Goal: Information Seeking & Learning: Find specific fact

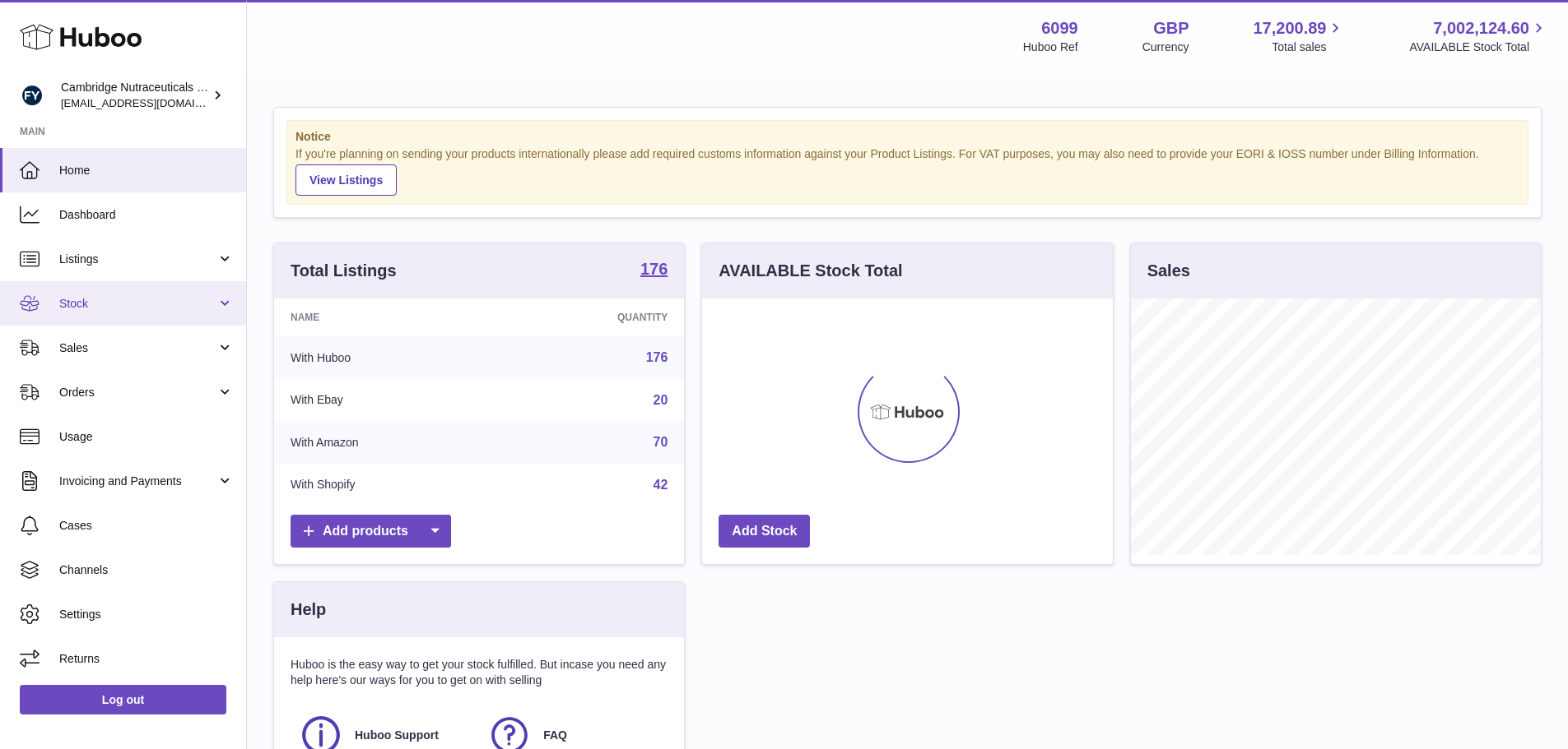
click at [154, 311] on span "Stock" at bounding box center [138, 304] width 158 height 16
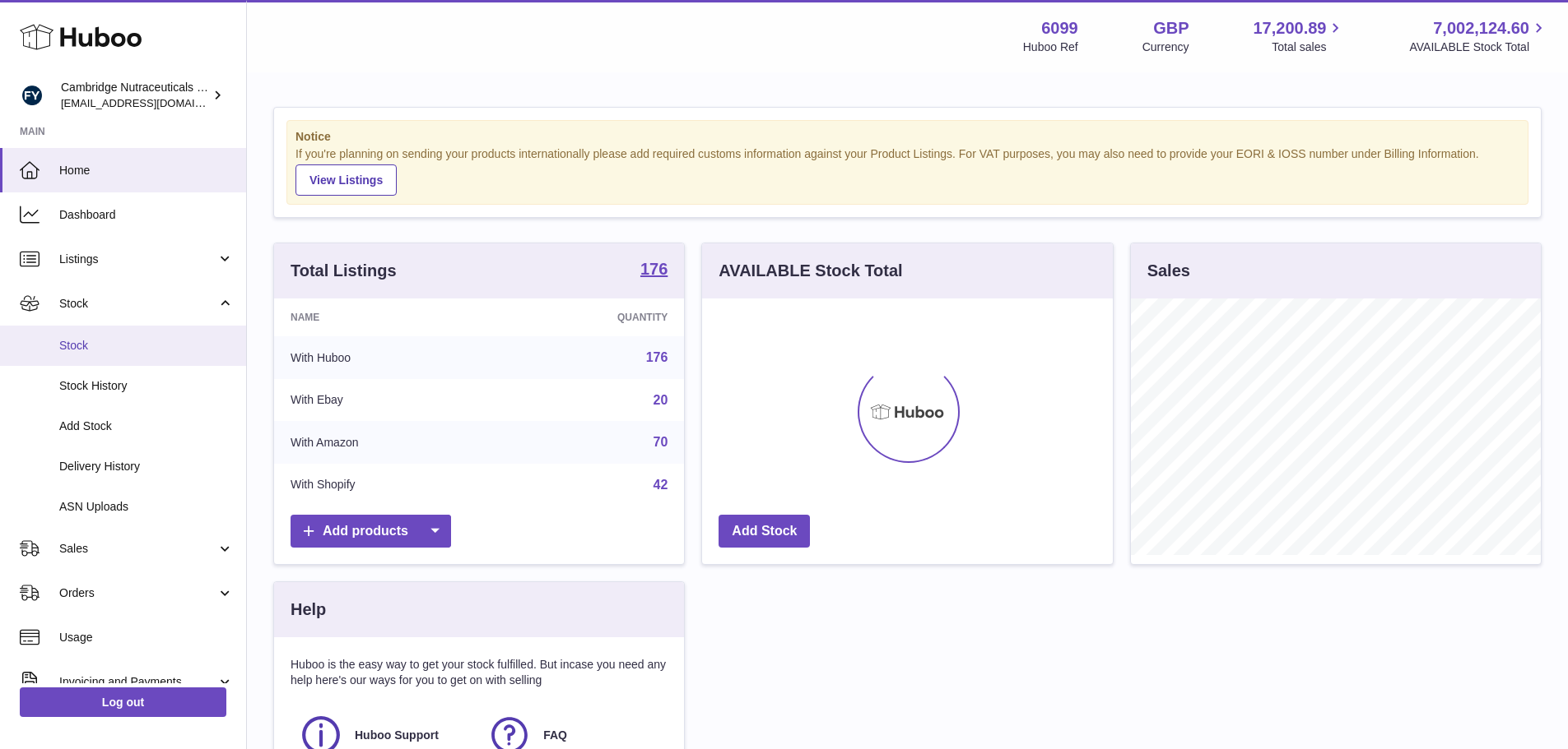
click at [129, 336] on link "Stock" at bounding box center [123, 346] width 246 height 40
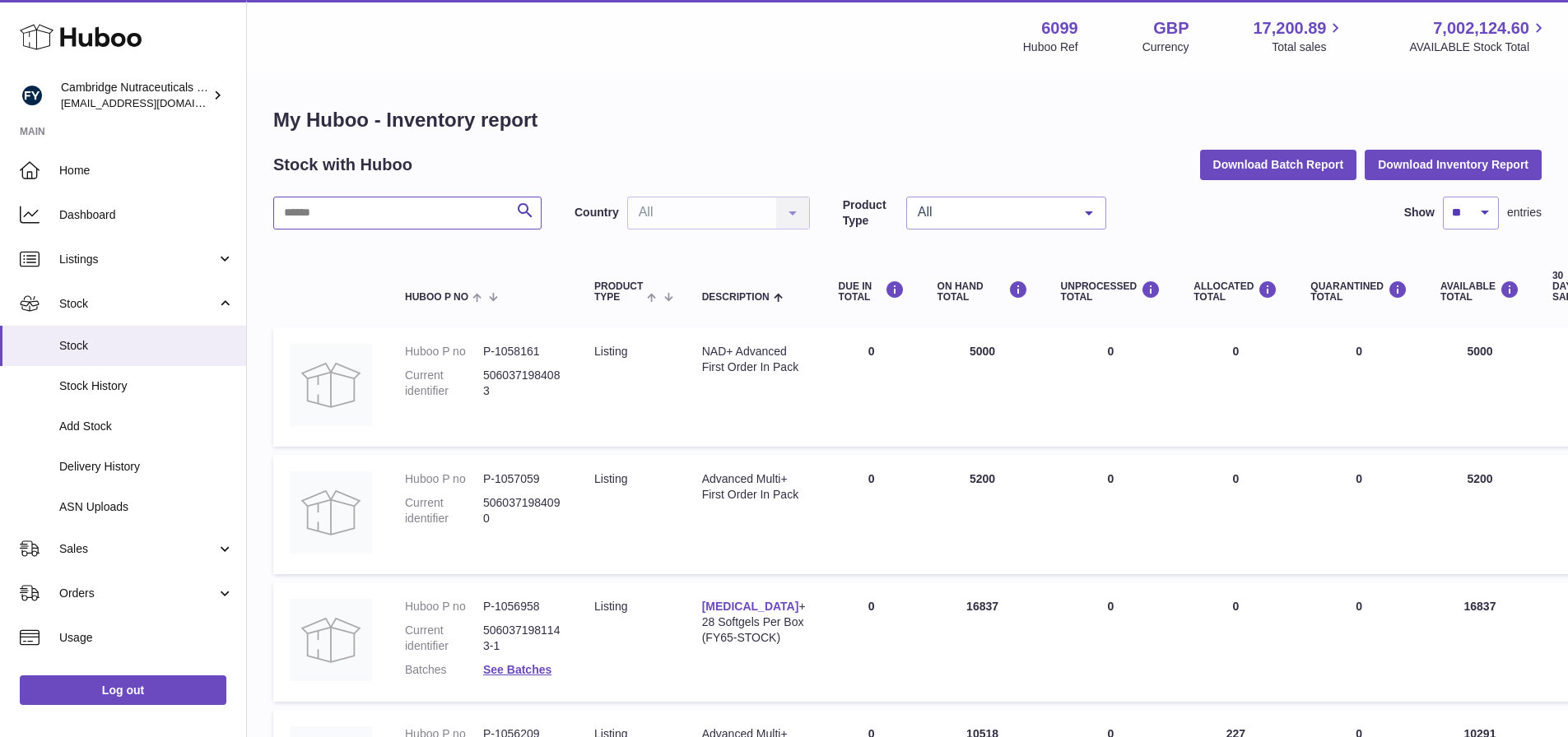
click at [354, 216] on input "text" at bounding box center [407, 213] width 268 height 33
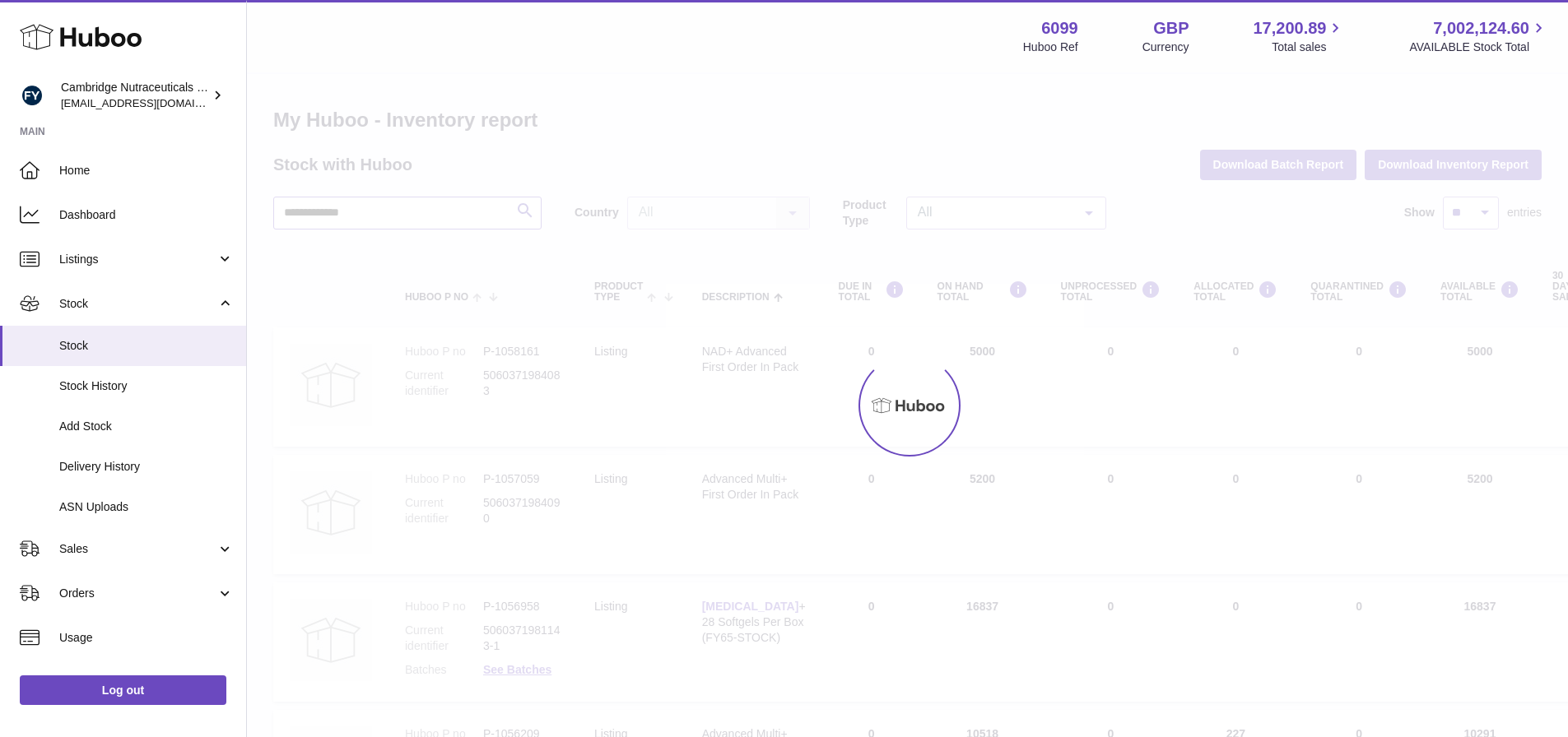
type input "**********"
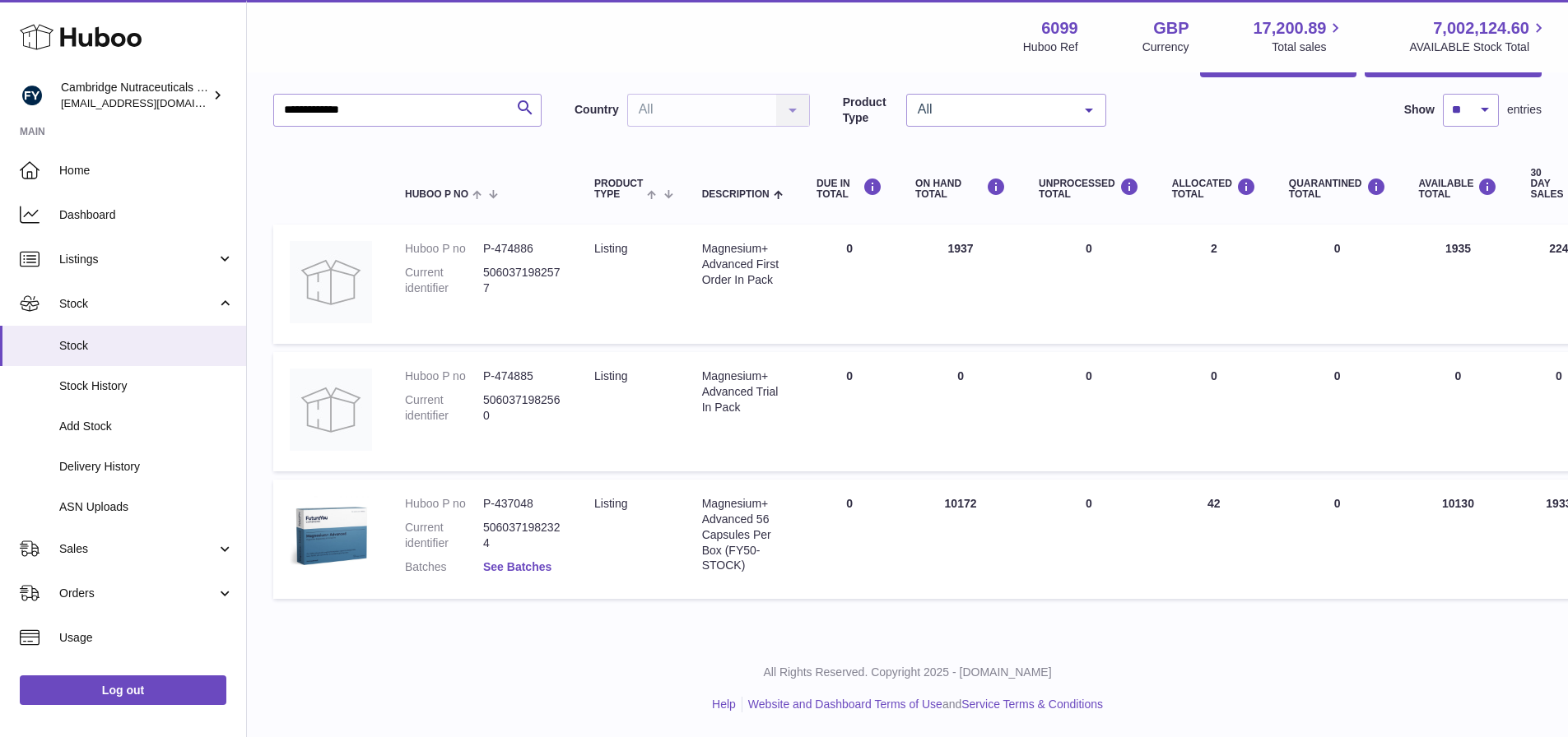
click at [520, 563] on link "See Batches" at bounding box center [517, 567] width 68 height 13
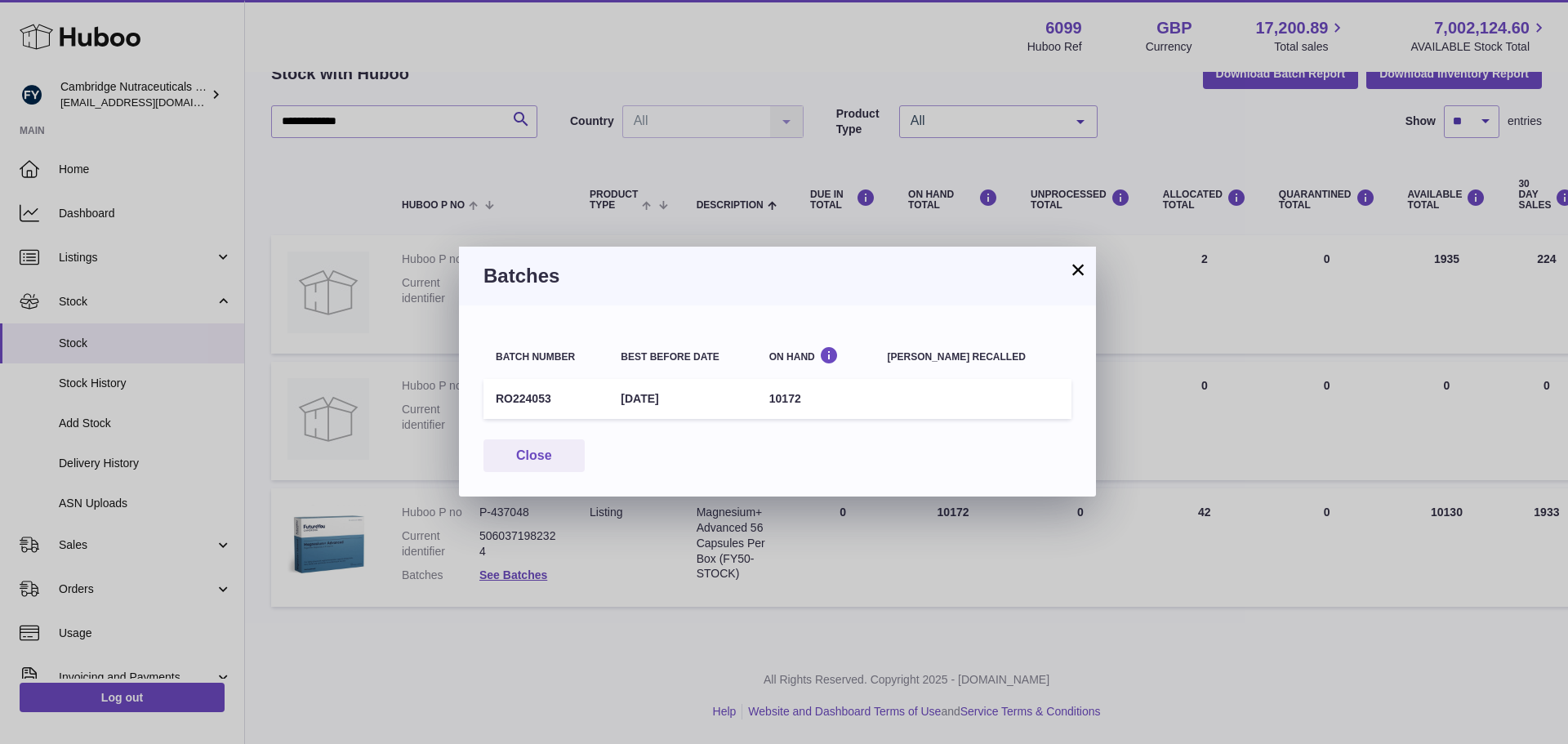
click at [1083, 265] on button "×" at bounding box center [1078, 269] width 20 height 20
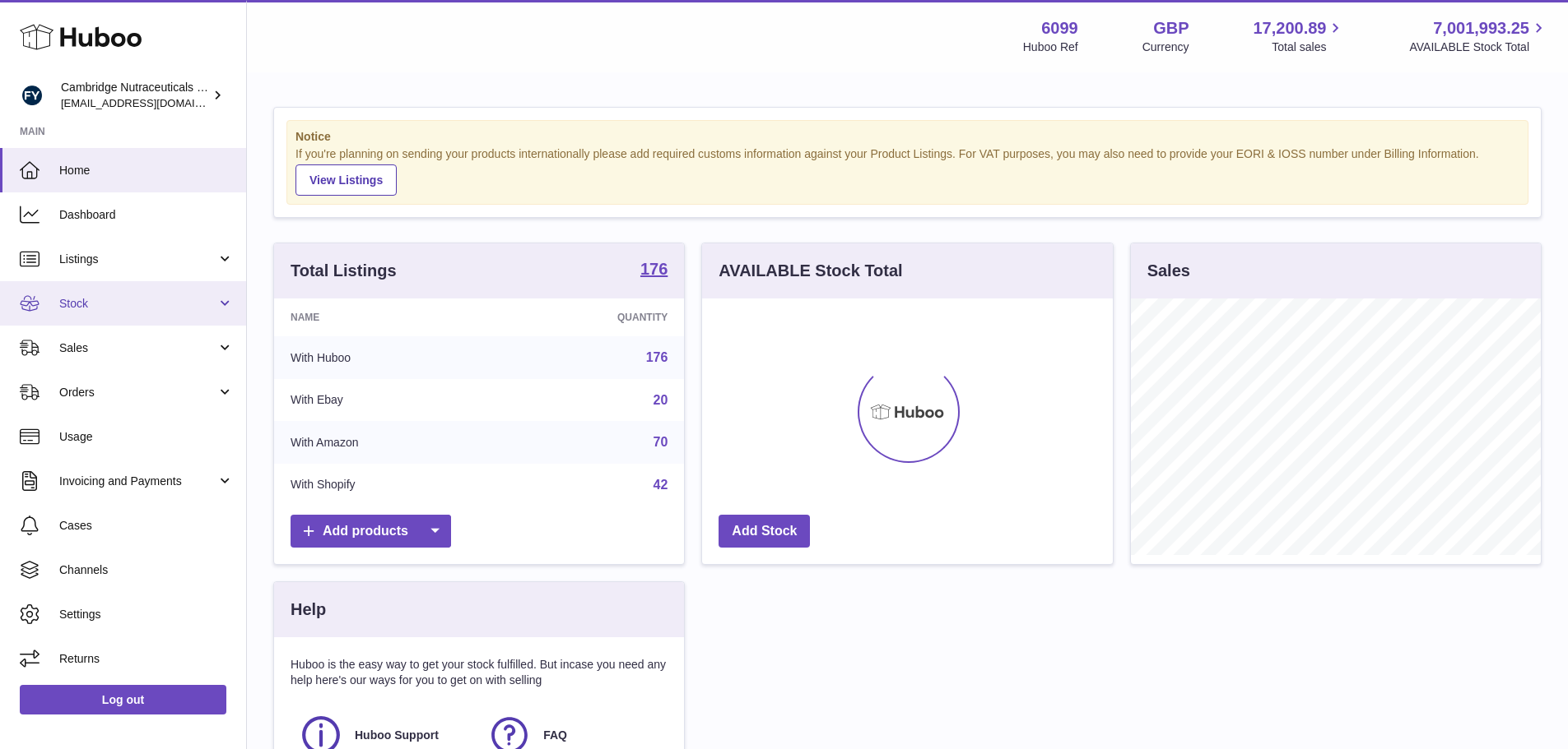
click at [160, 301] on span "Stock" at bounding box center [138, 304] width 158 height 16
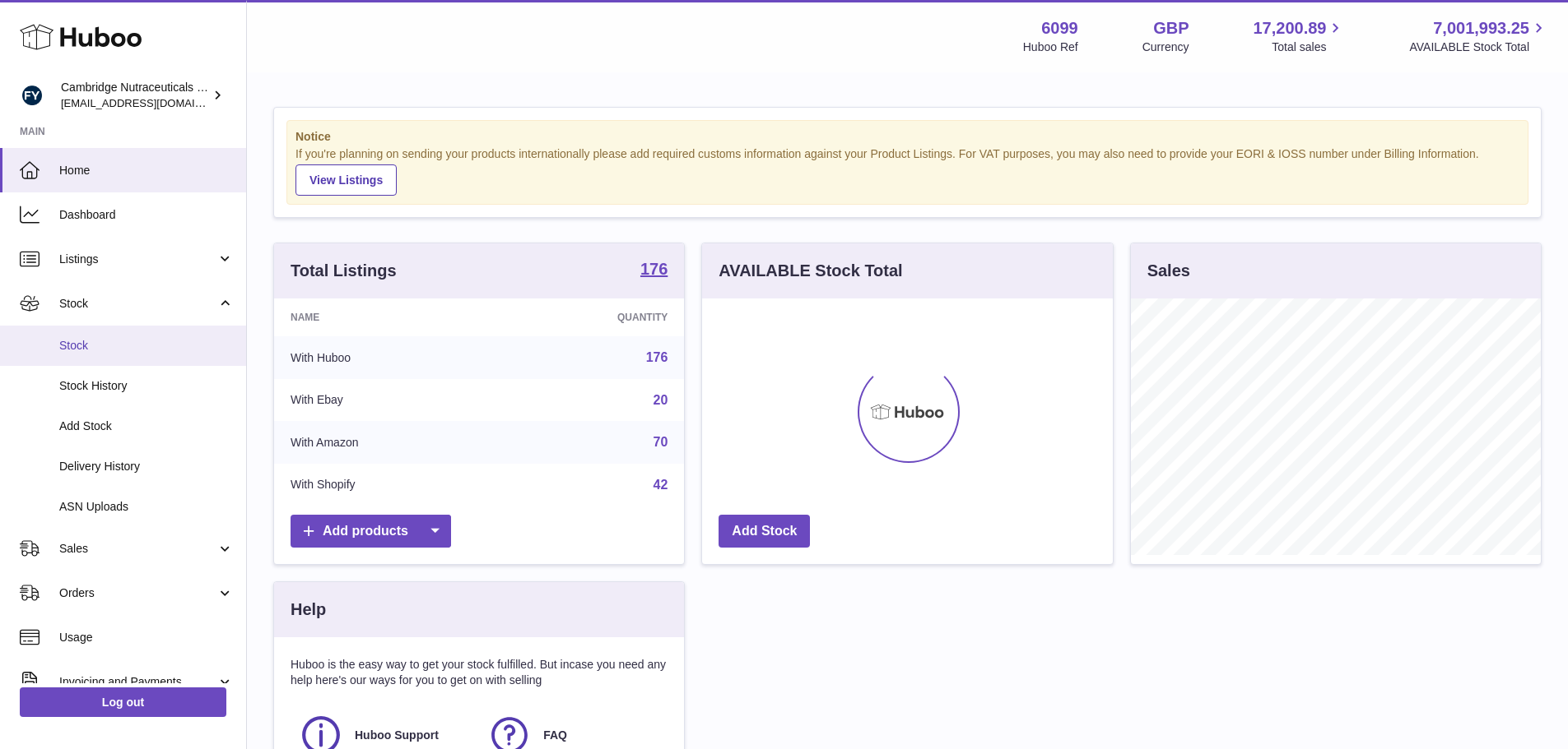
click at [134, 339] on span "Stock" at bounding box center [146, 346] width 174 height 16
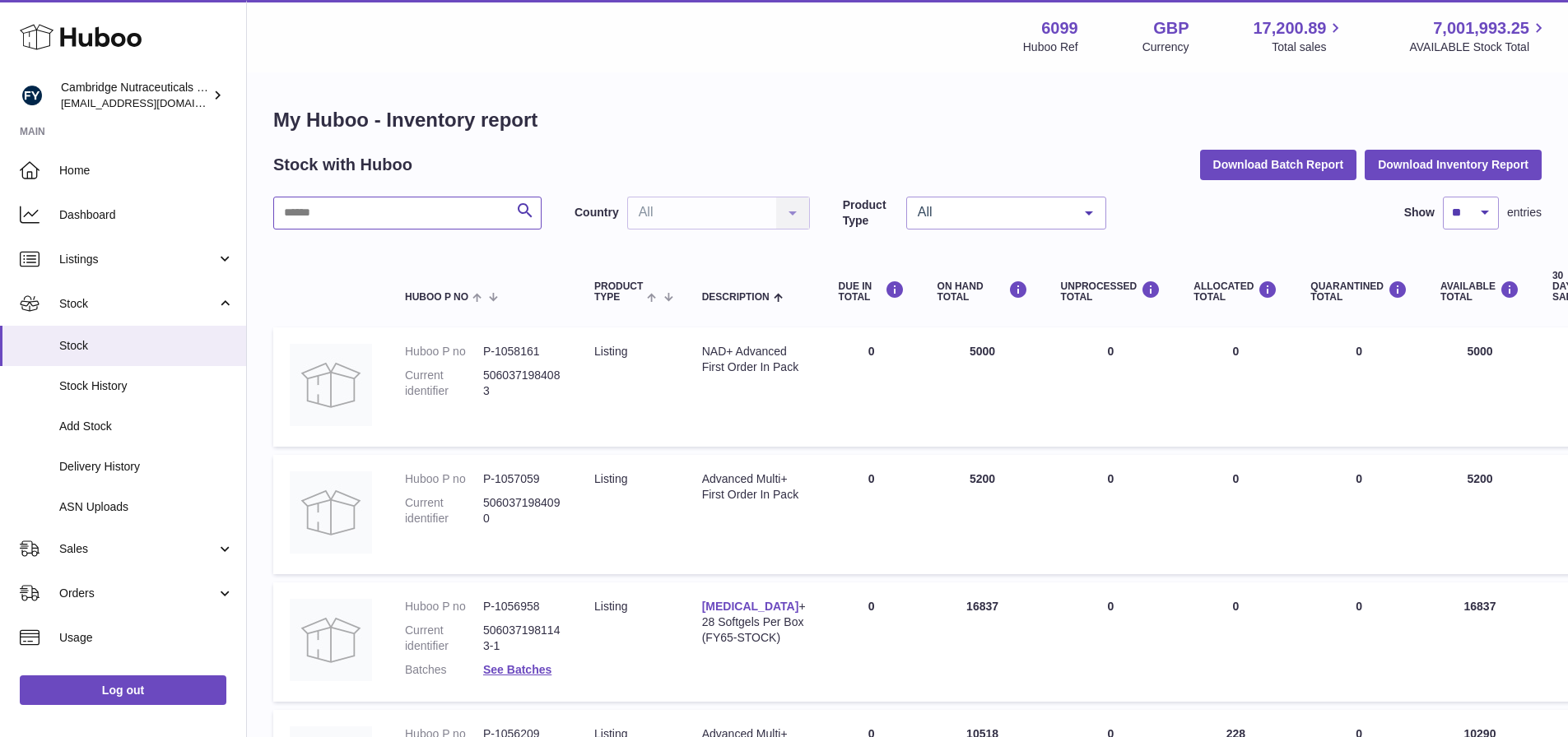
drag, startPoint x: 438, startPoint y: 219, endPoint x: 453, endPoint y: 173, distance: 48.4
click at [437, 219] on input "text" at bounding box center [407, 213] width 268 height 33
type input "********"
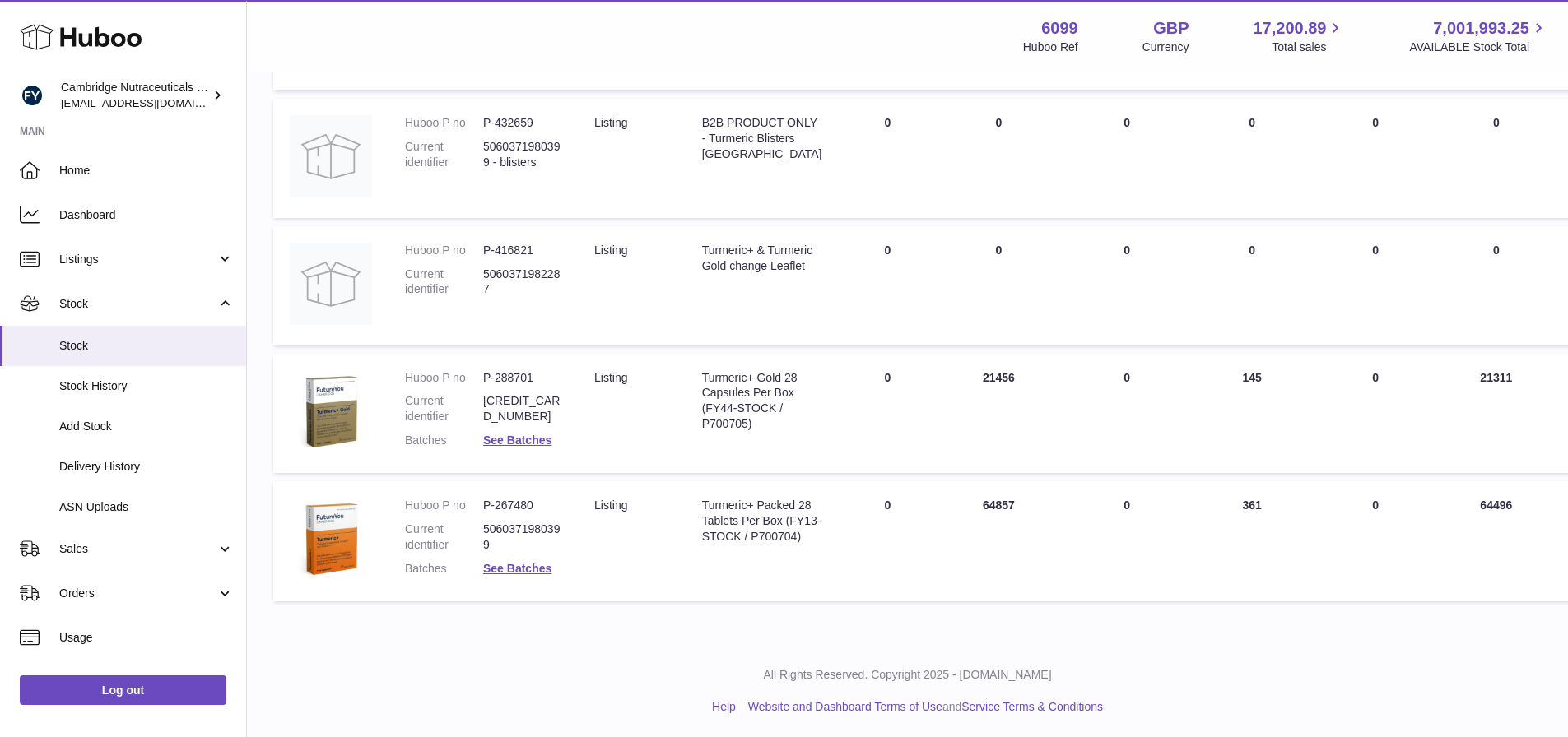
scroll to position [614, 0]
click at [508, 564] on link "See Batches" at bounding box center [517, 566] width 68 height 13
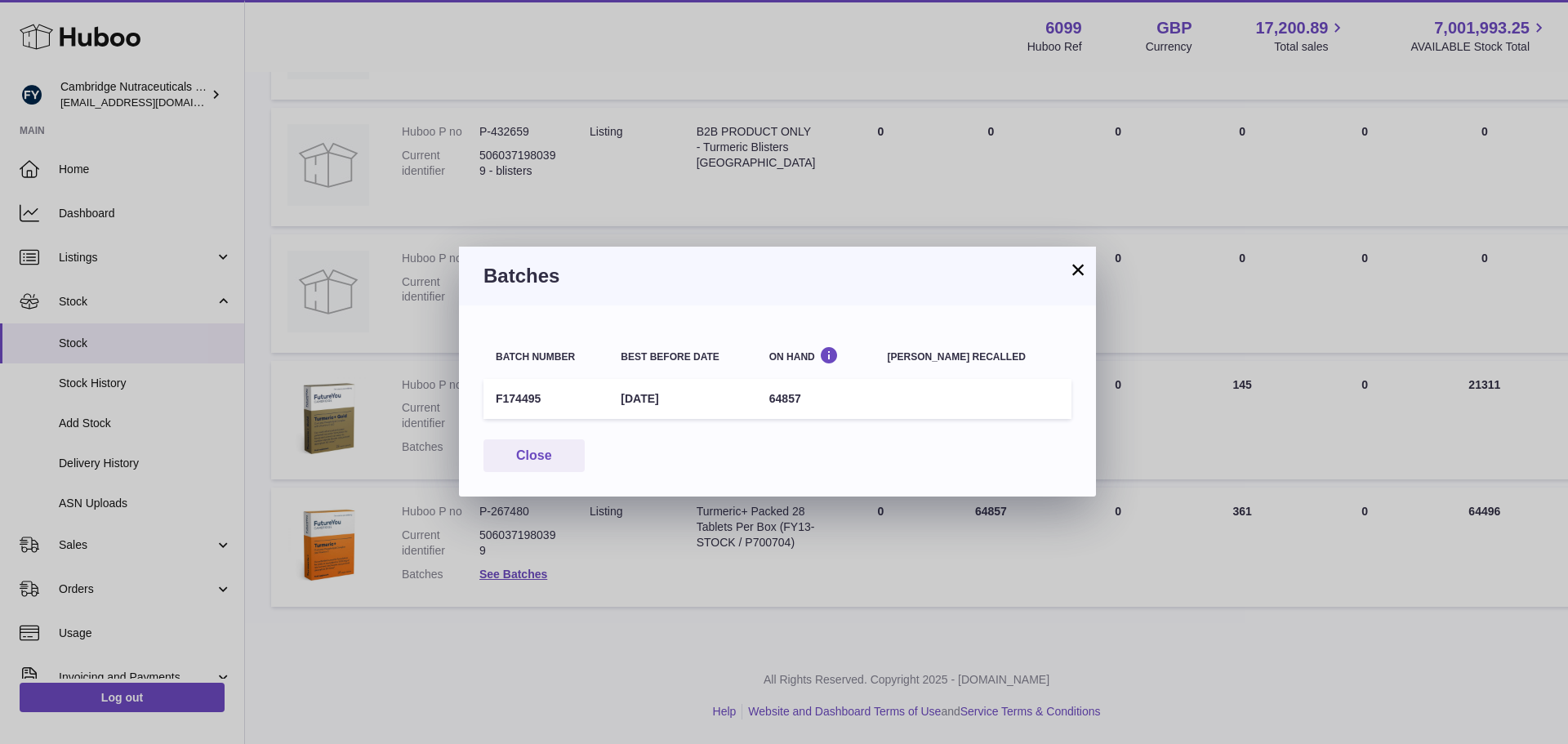
drag, startPoint x: 633, startPoint y: 397, endPoint x: 722, endPoint y: 393, distance: 89.1
click at [722, 393] on td "30th Apr 2028" at bounding box center [682, 399] width 148 height 40
copy td "30th Apr 2028"
click at [1082, 266] on button "×" at bounding box center [1078, 269] width 20 height 20
